Goal: Information Seeking & Learning: Learn about a topic

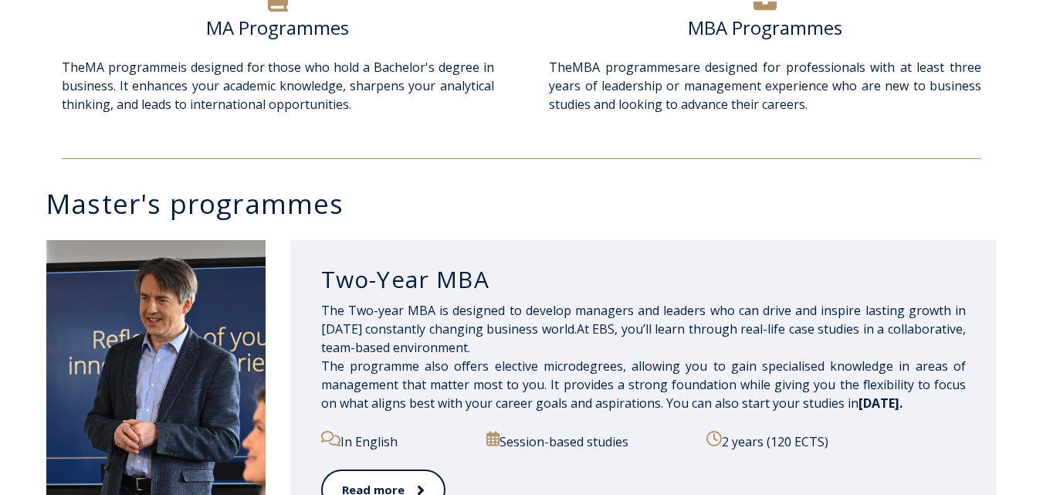
scroll to position [604, 0]
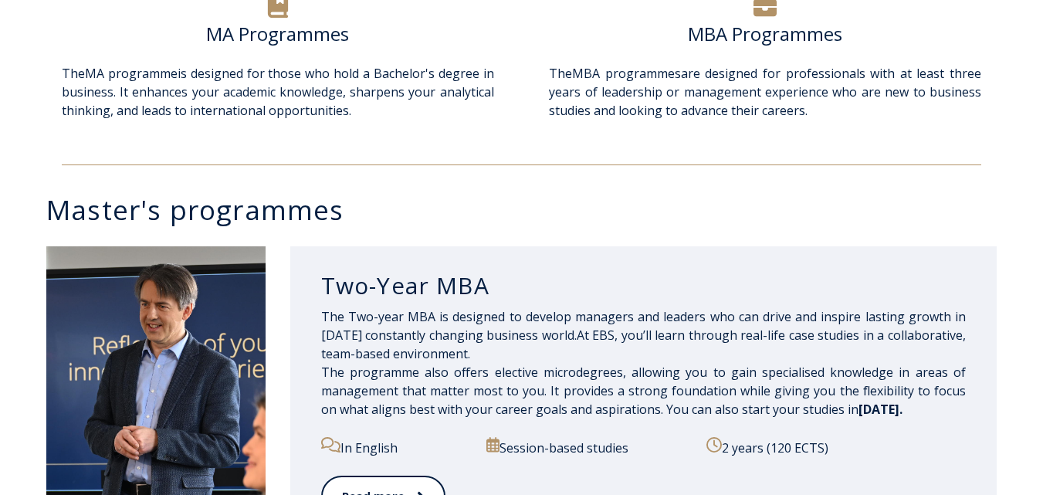
click at [274, 15] on icon at bounding box center [277, 6] width 23 height 23
click at [309, 51] on div "MA Programmes" at bounding box center [278, 43] width 432 height 42
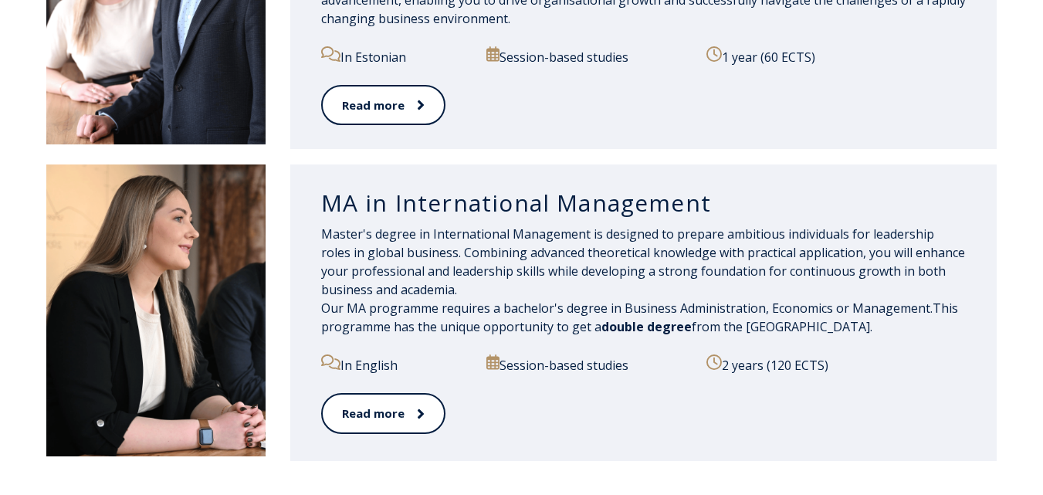
scroll to position [1630, 0]
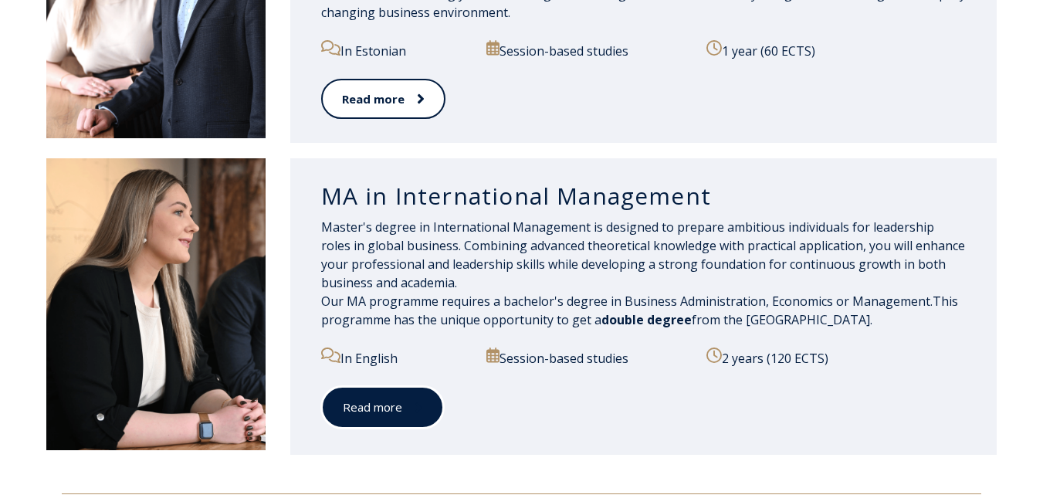
click at [426, 408] on link "Read more" at bounding box center [382, 407] width 123 height 42
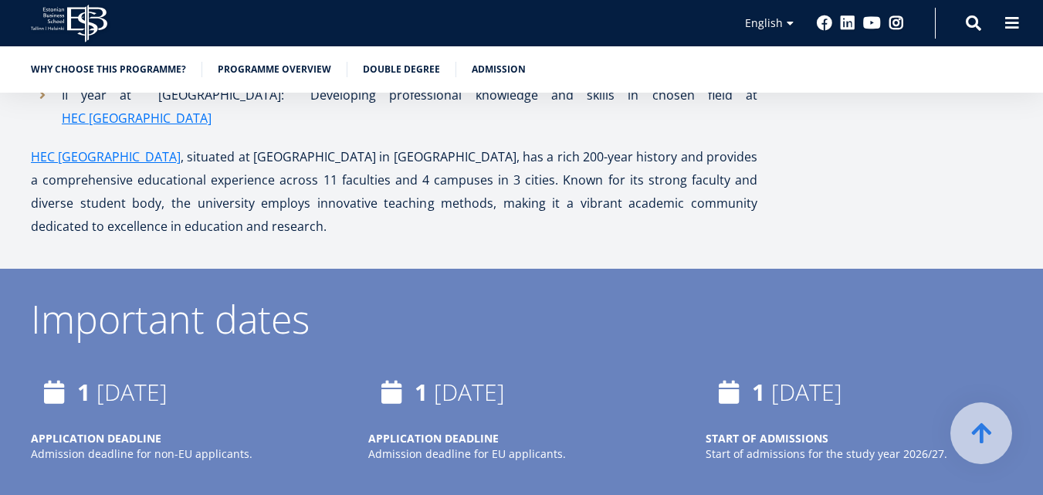
scroll to position [3952, 0]
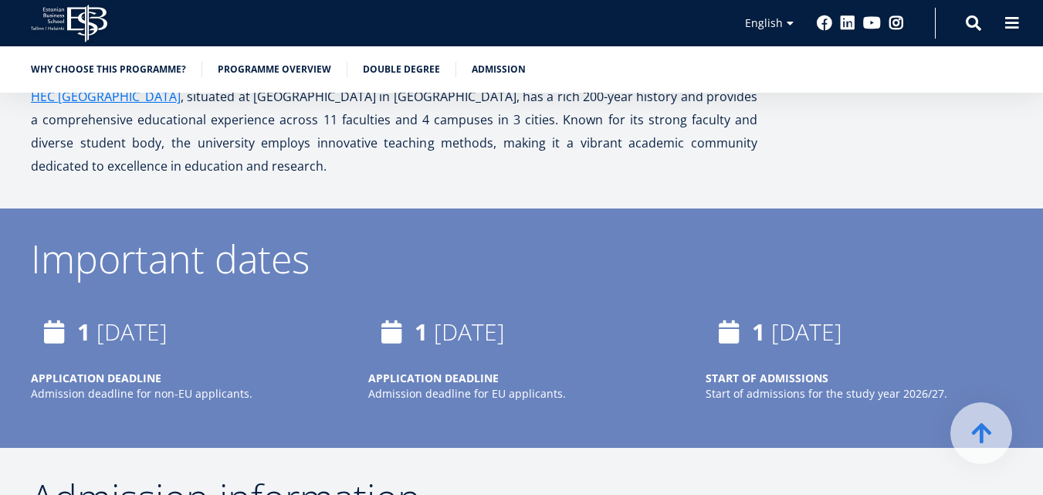
drag, startPoint x: 1050, startPoint y: 24, endPoint x: 1015, endPoint y: 228, distance: 206.7
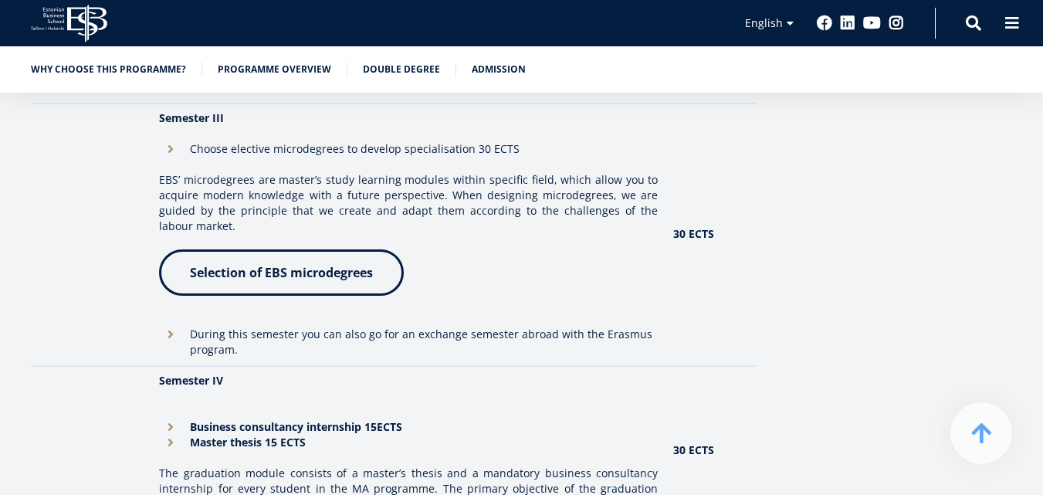
scroll to position [0, 0]
